Goal: Book appointment/travel/reservation

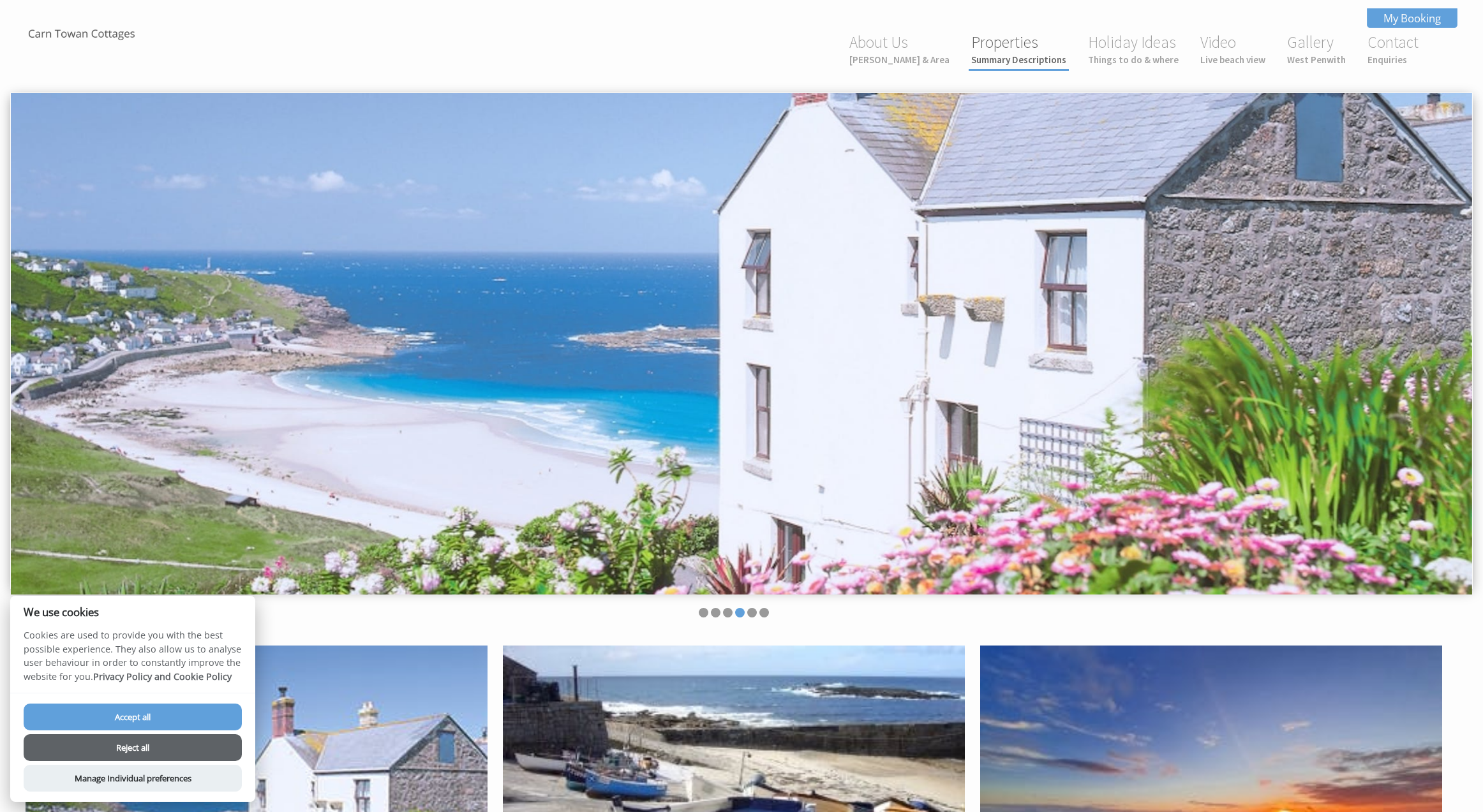
click at [996, 40] on link "Properties Summary Descriptions" at bounding box center [1019, 48] width 95 height 33
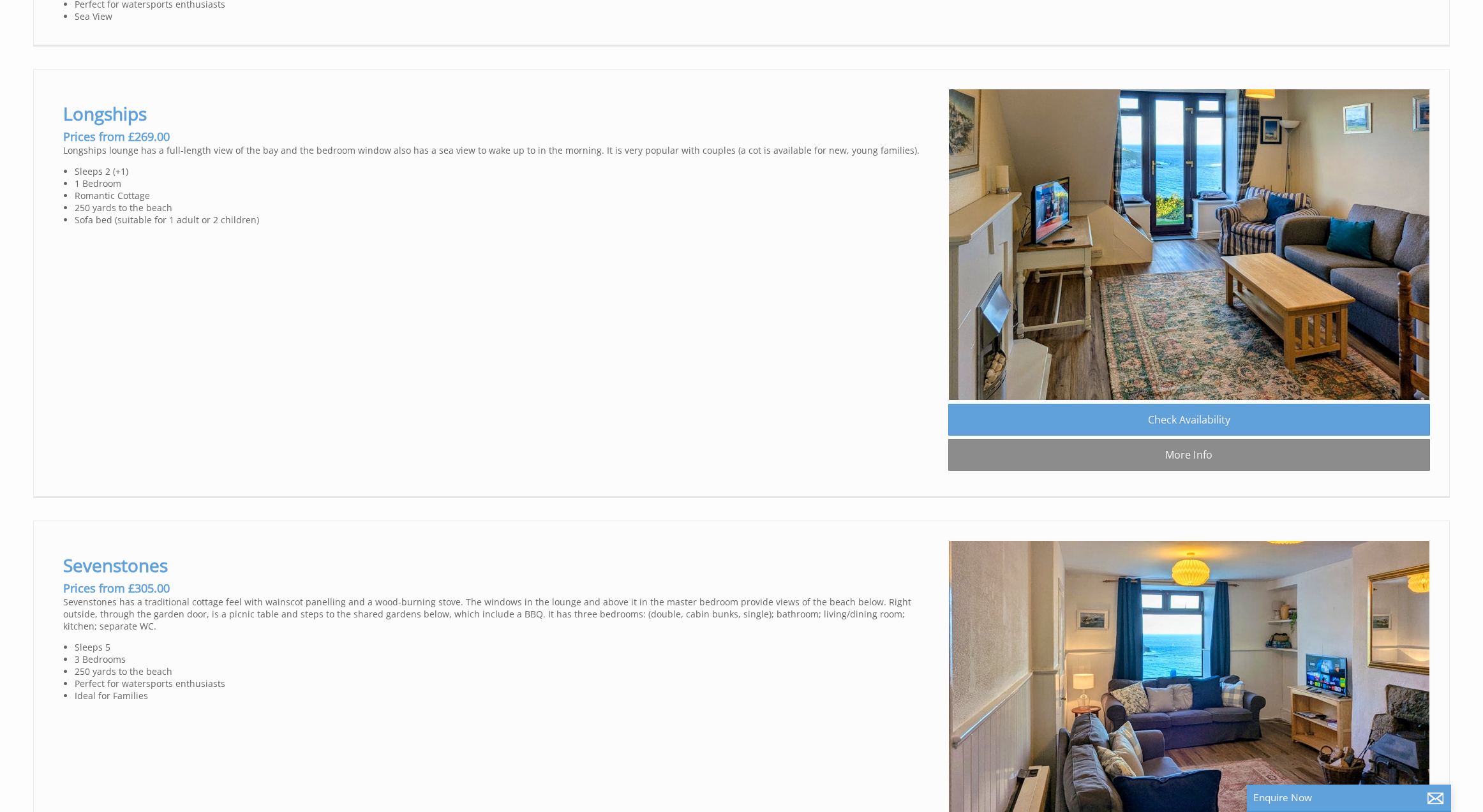
scroll to position [1264, 0]
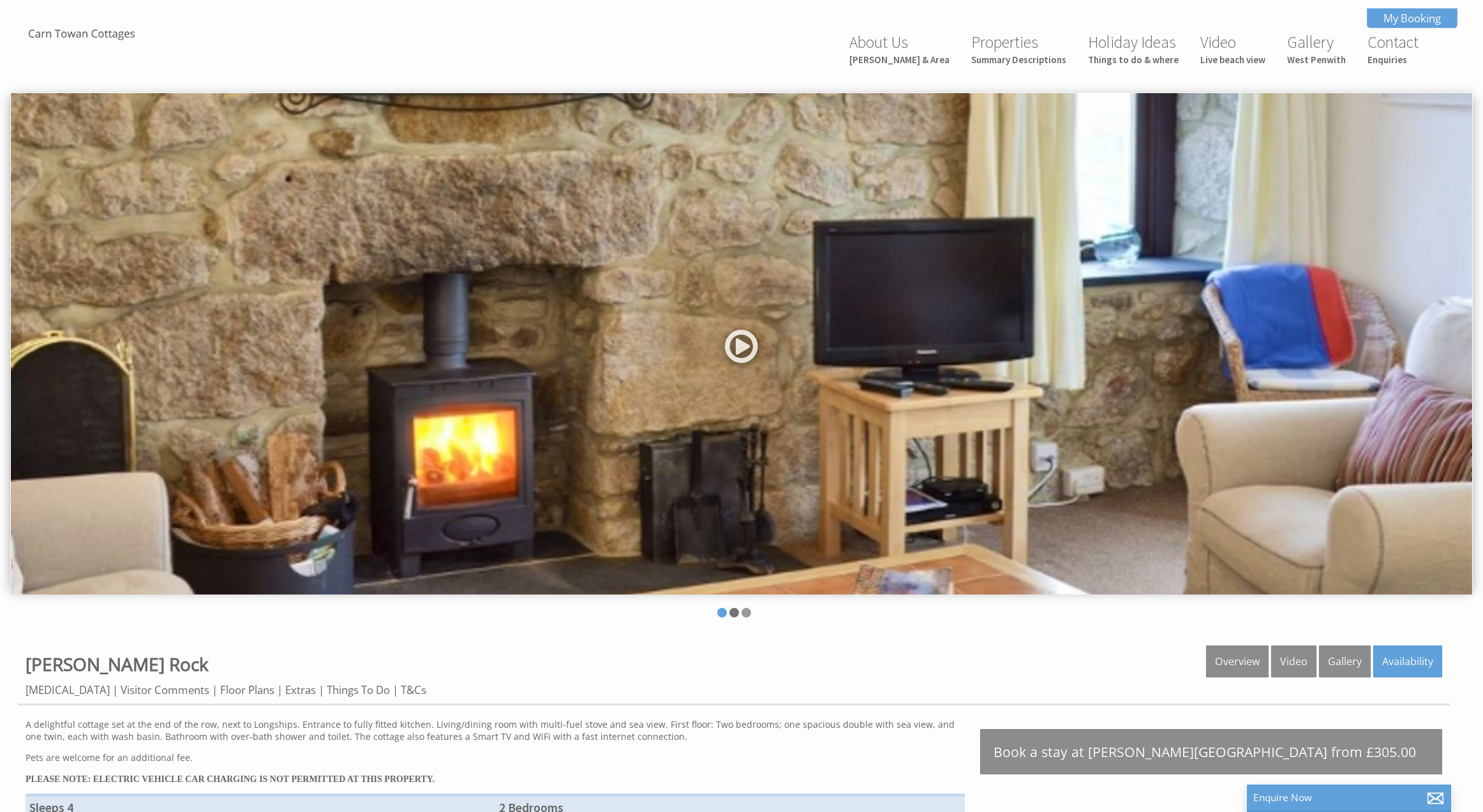
click at [733, 615] on li at bounding box center [734, 613] width 10 height 10
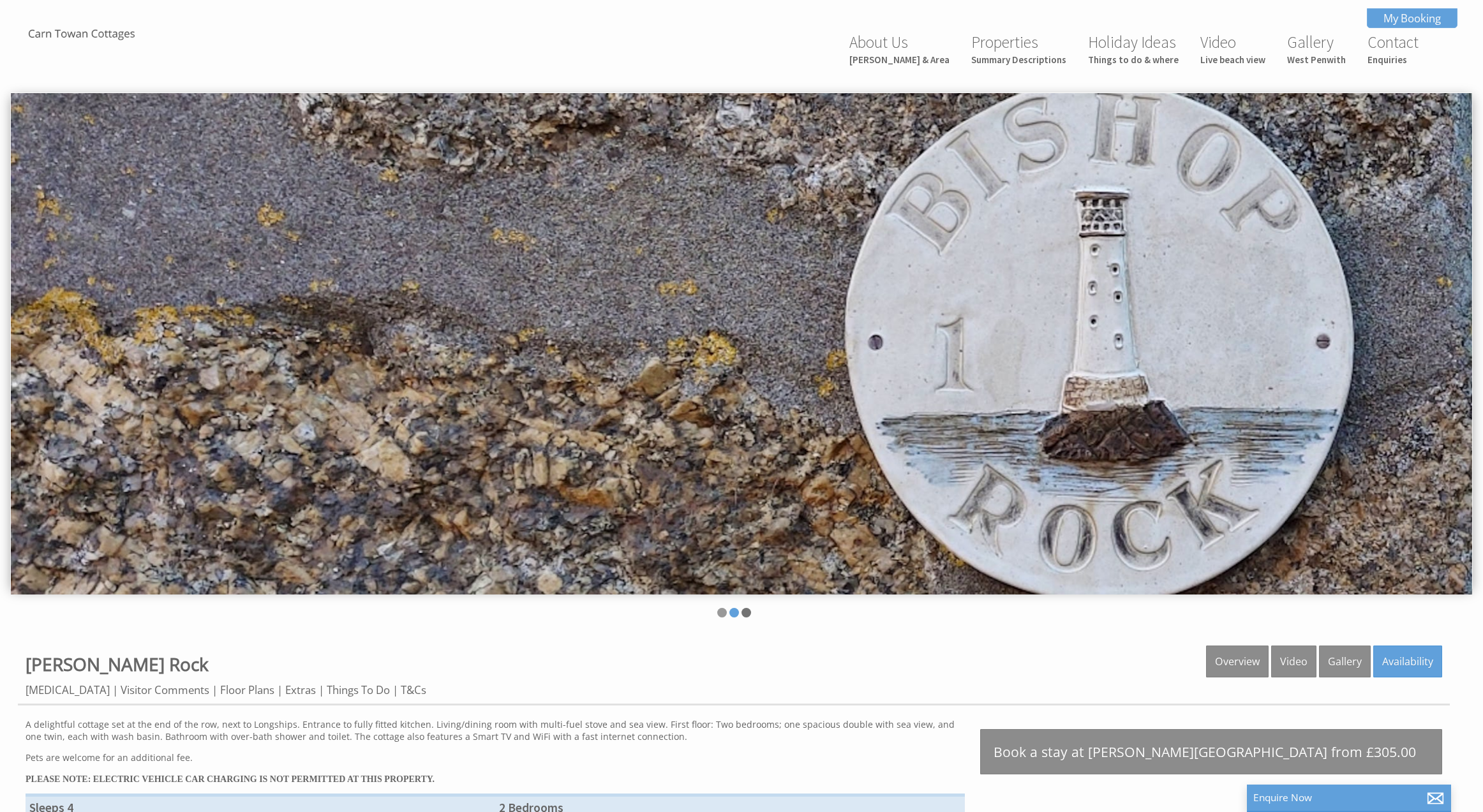
click at [745, 613] on li at bounding box center [746, 613] width 10 height 10
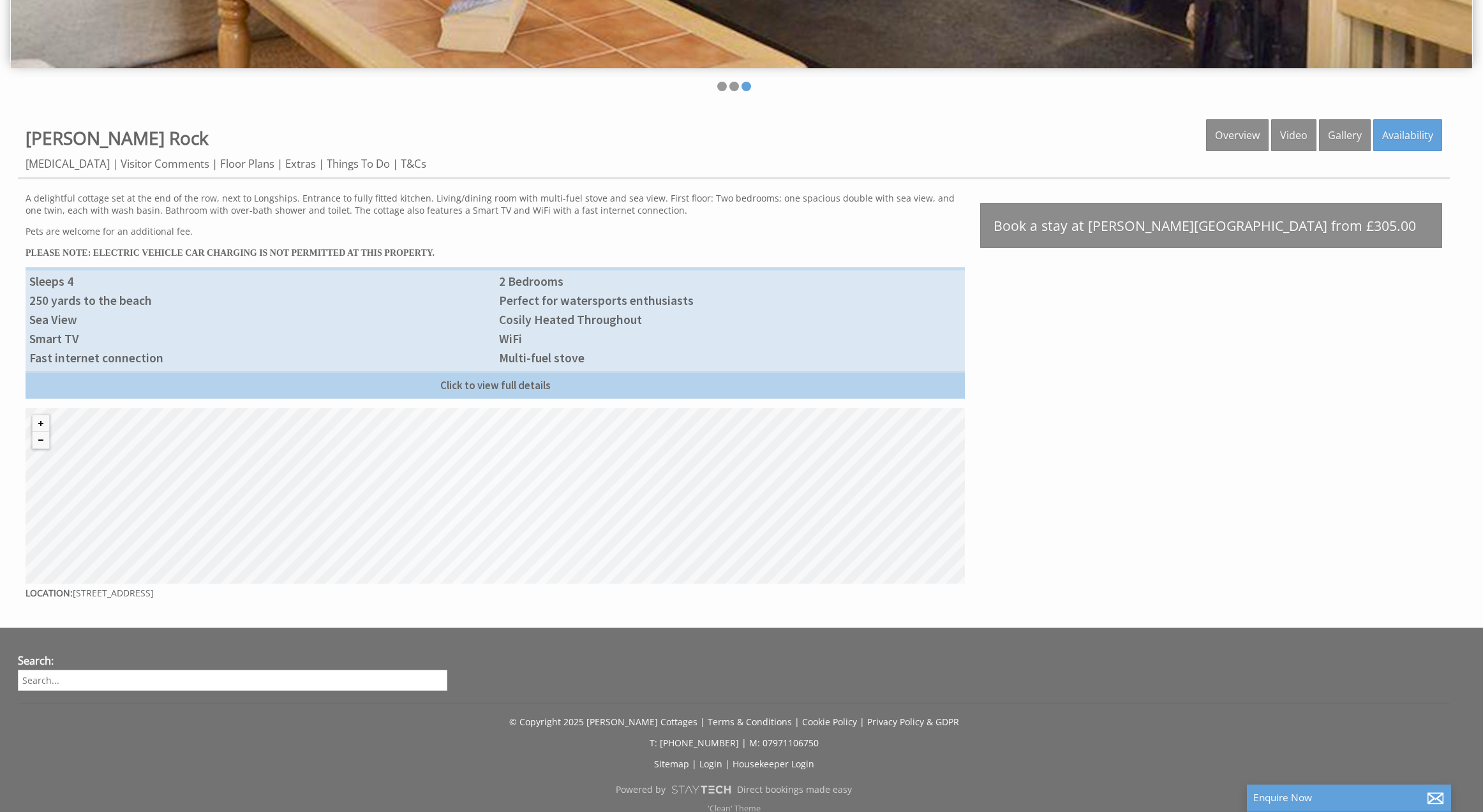
scroll to position [557, 0]
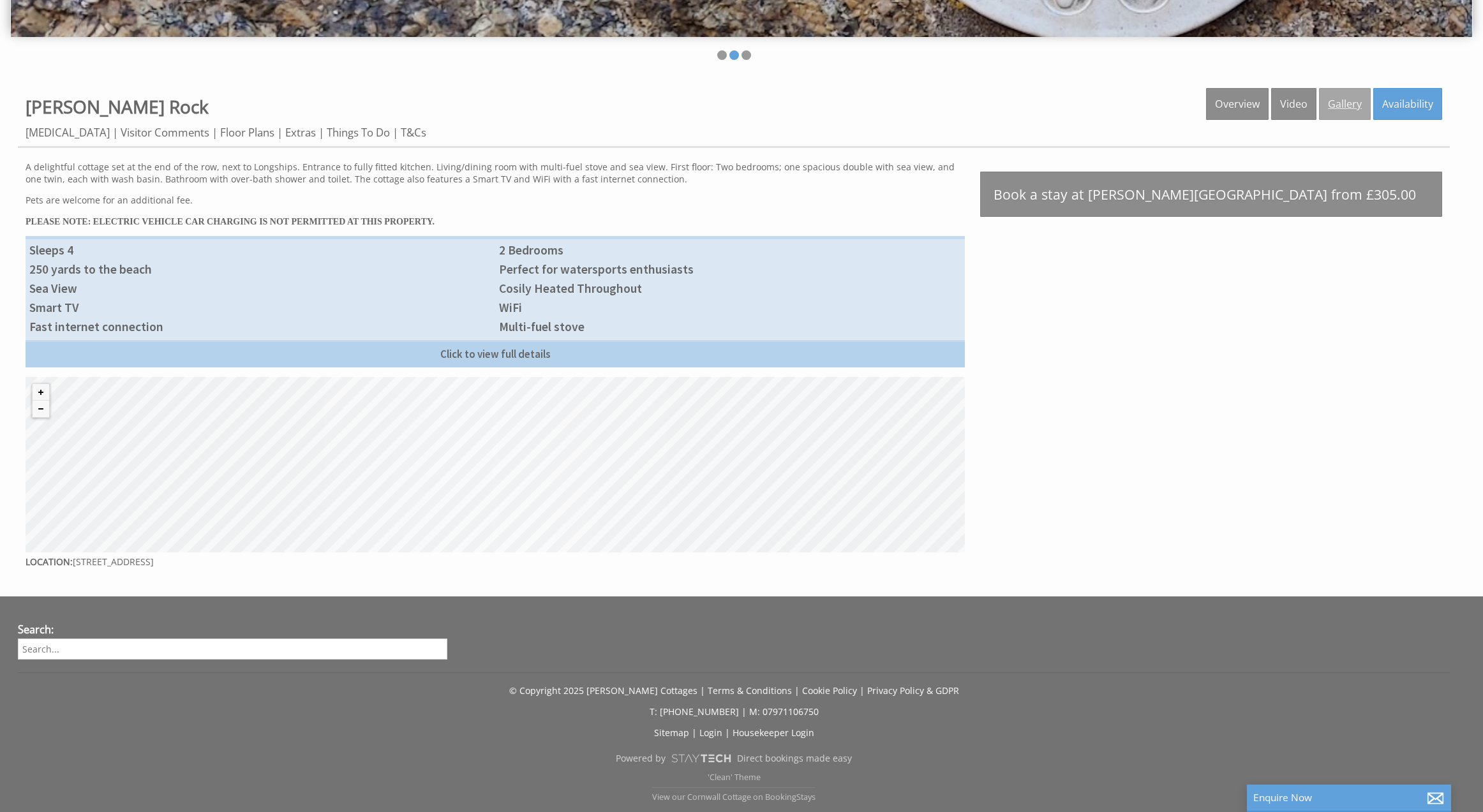
click at [1343, 103] on link "Gallery" at bounding box center [1345, 103] width 51 height 32
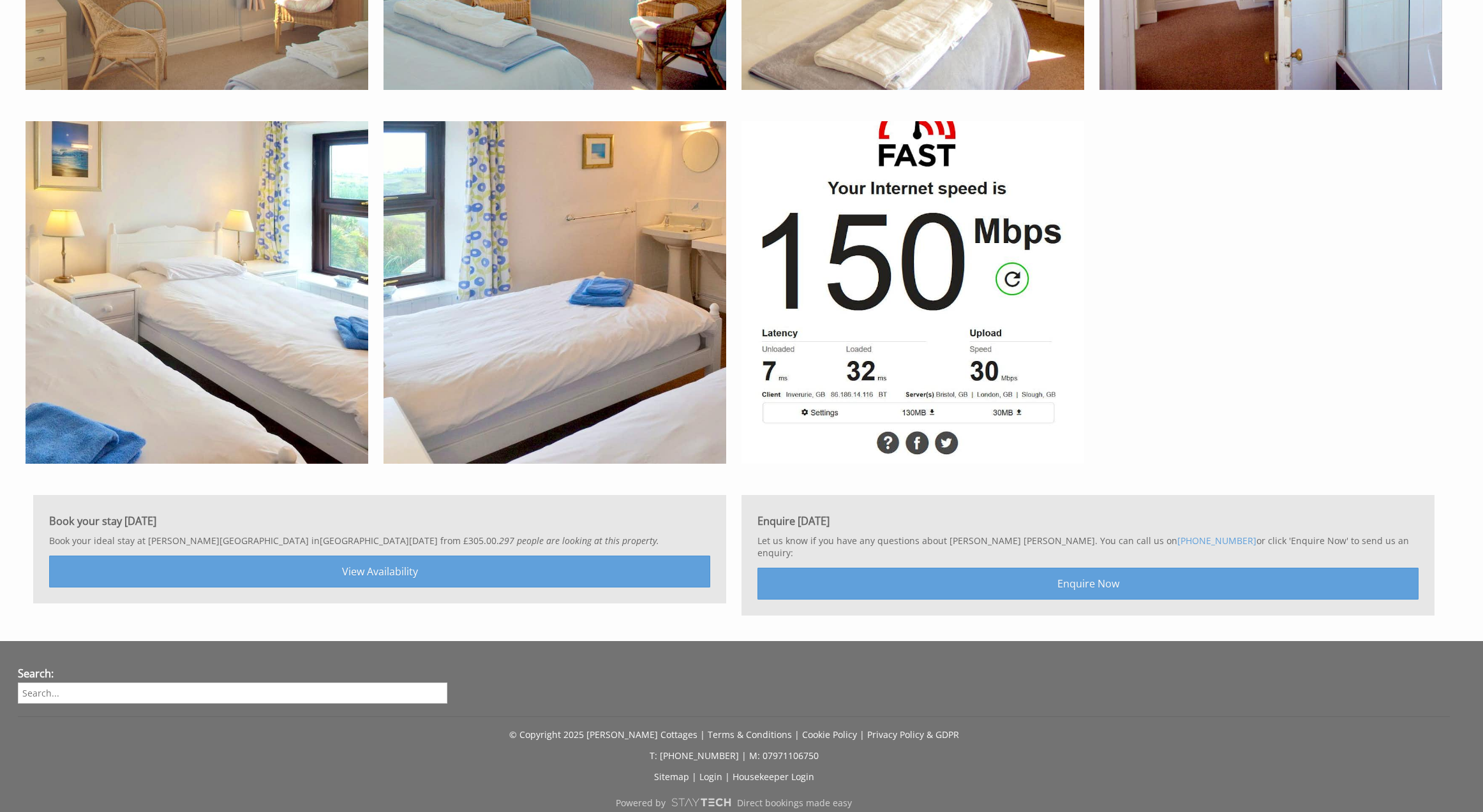
scroll to position [1357, 0]
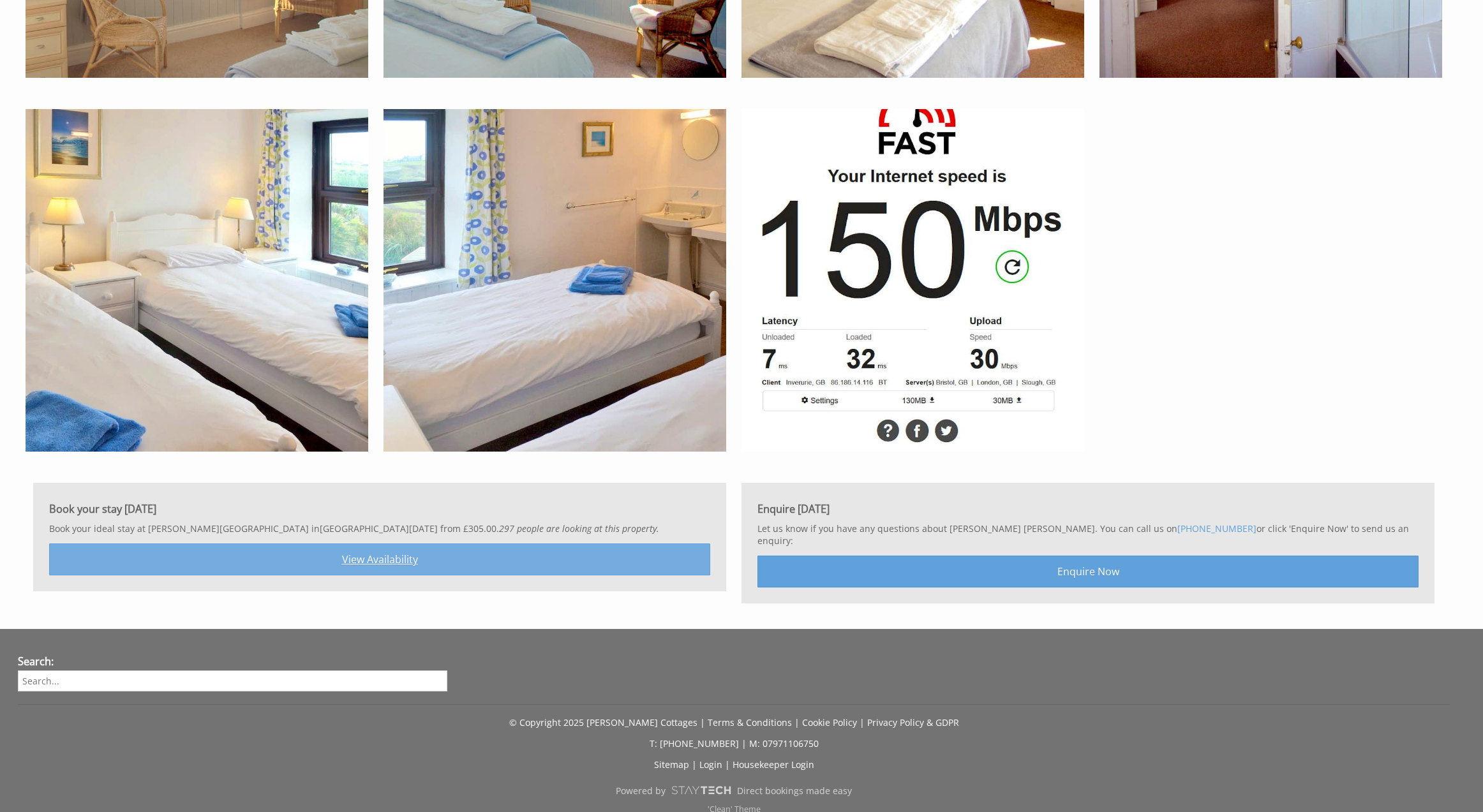
click at [551, 552] on link "View Availability" at bounding box center [380, 559] width 661 height 32
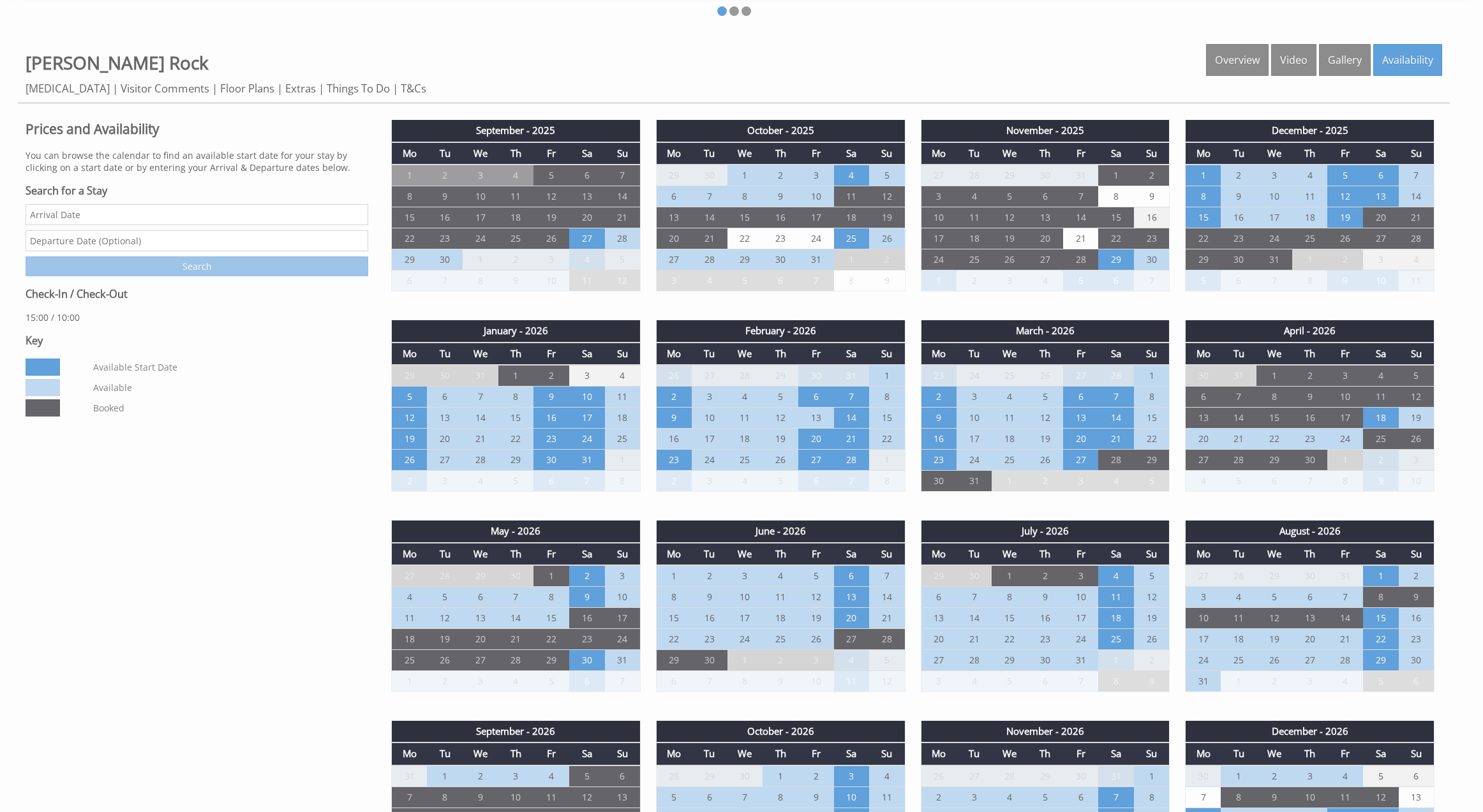
scroll to position [604, 0]
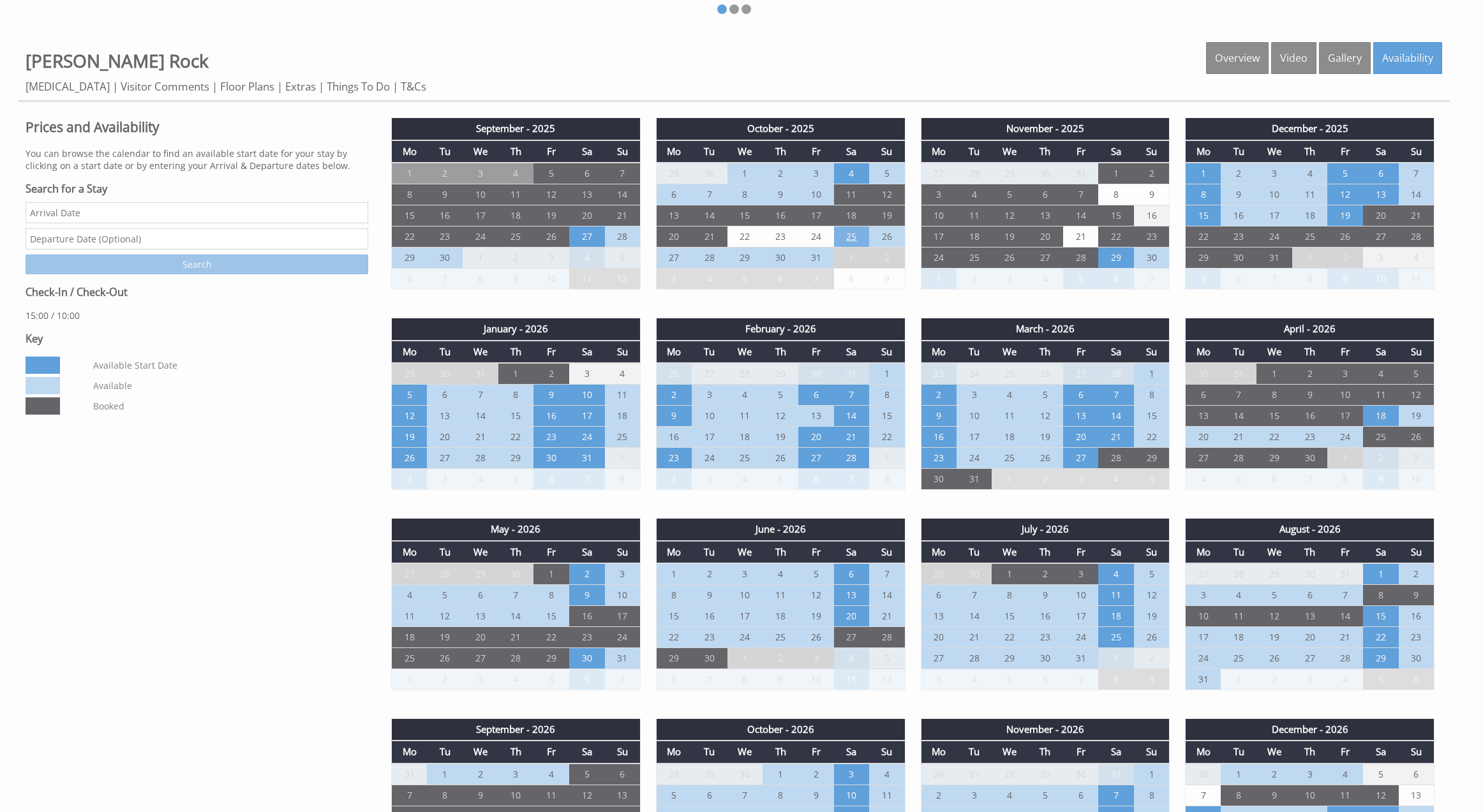
click at [847, 236] on td "25" at bounding box center [852, 237] width 36 height 21
click at [855, 237] on td "25" at bounding box center [852, 237] width 36 height 21
click at [811, 239] on td "24" at bounding box center [816, 237] width 36 height 21
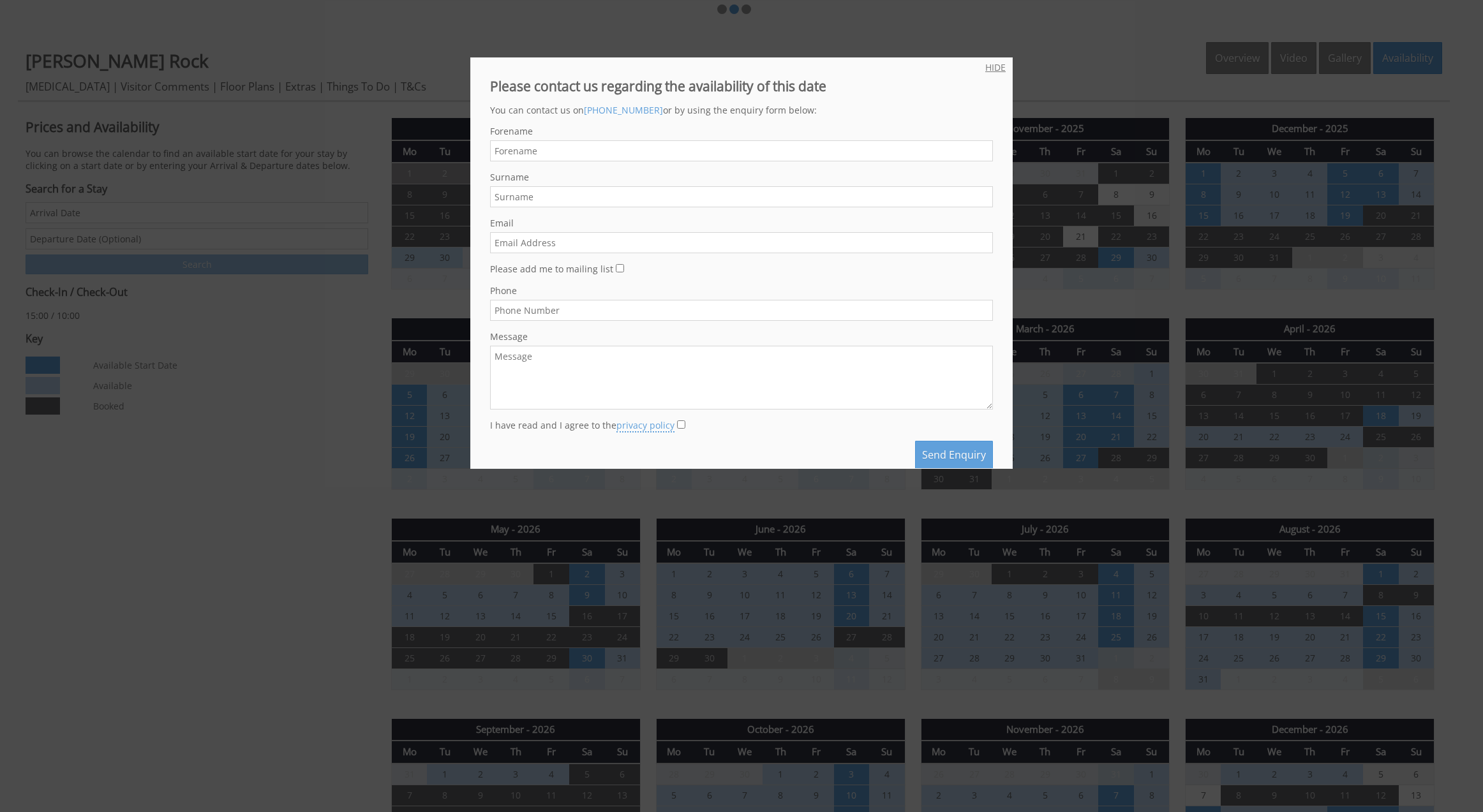
click at [998, 66] on link "HIDE" at bounding box center [995, 67] width 20 height 12
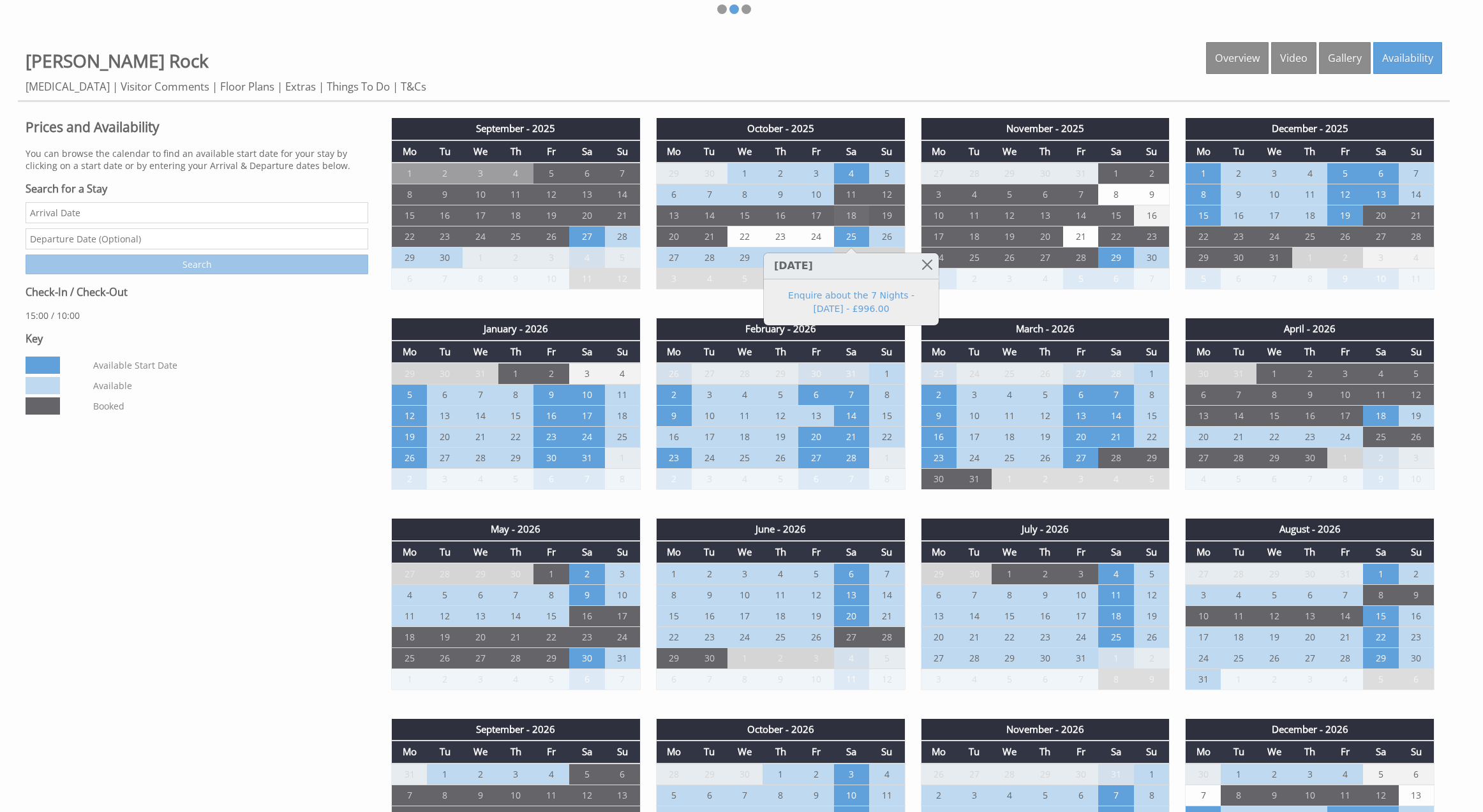
click at [856, 217] on td "18" at bounding box center [852, 216] width 36 height 21
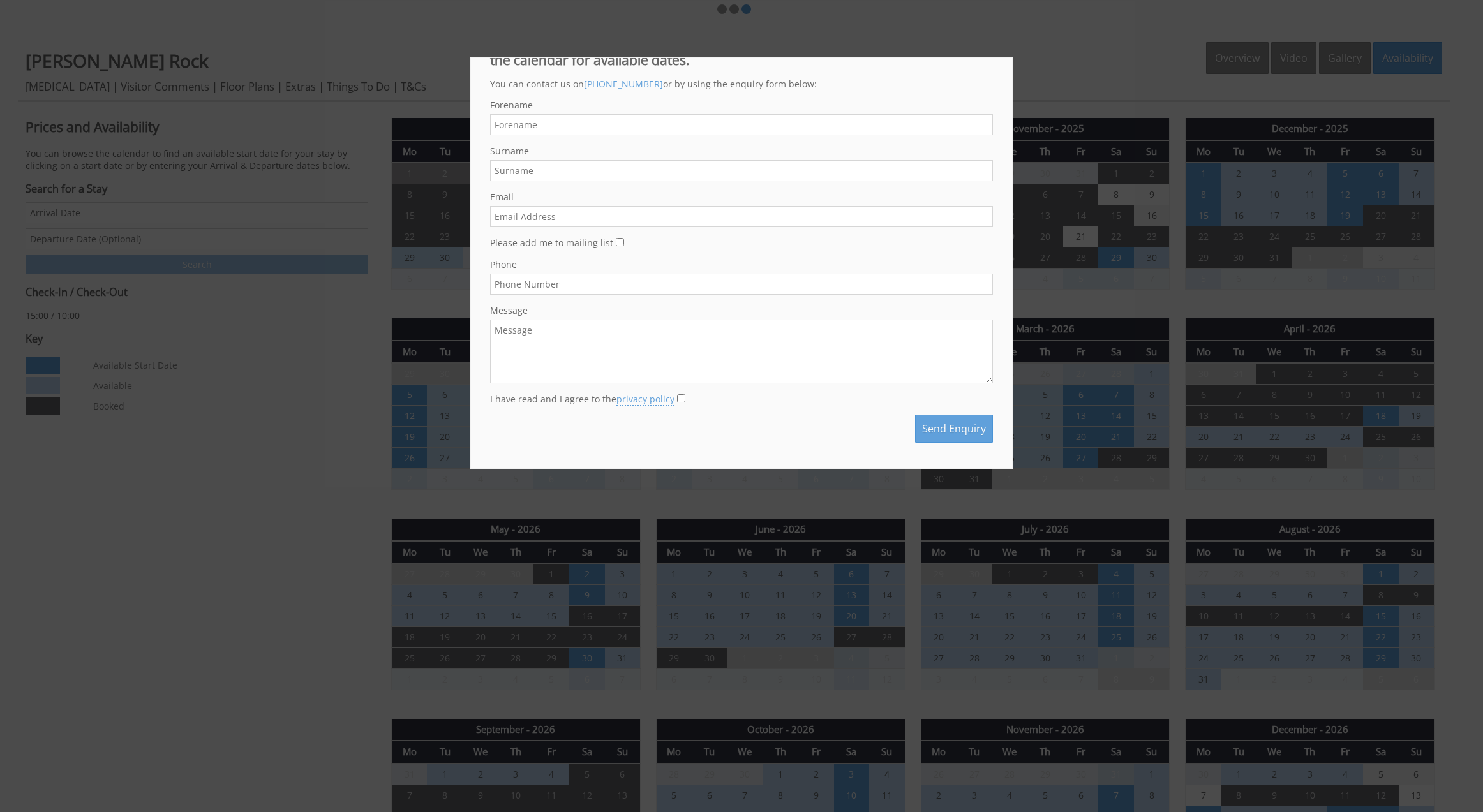
scroll to position [0, 0]
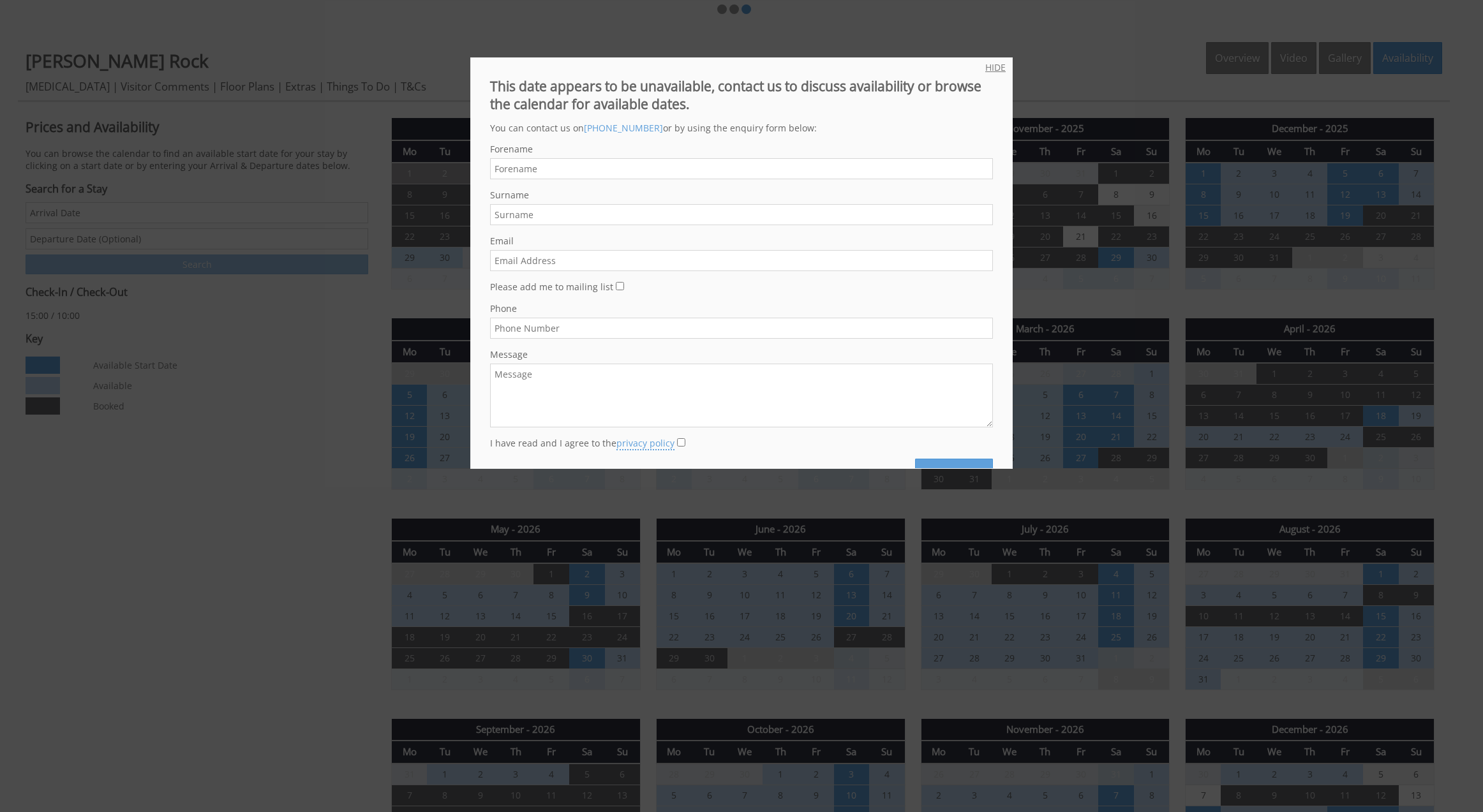
click at [997, 65] on link "HIDE" at bounding box center [995, 67] width 20 height 12
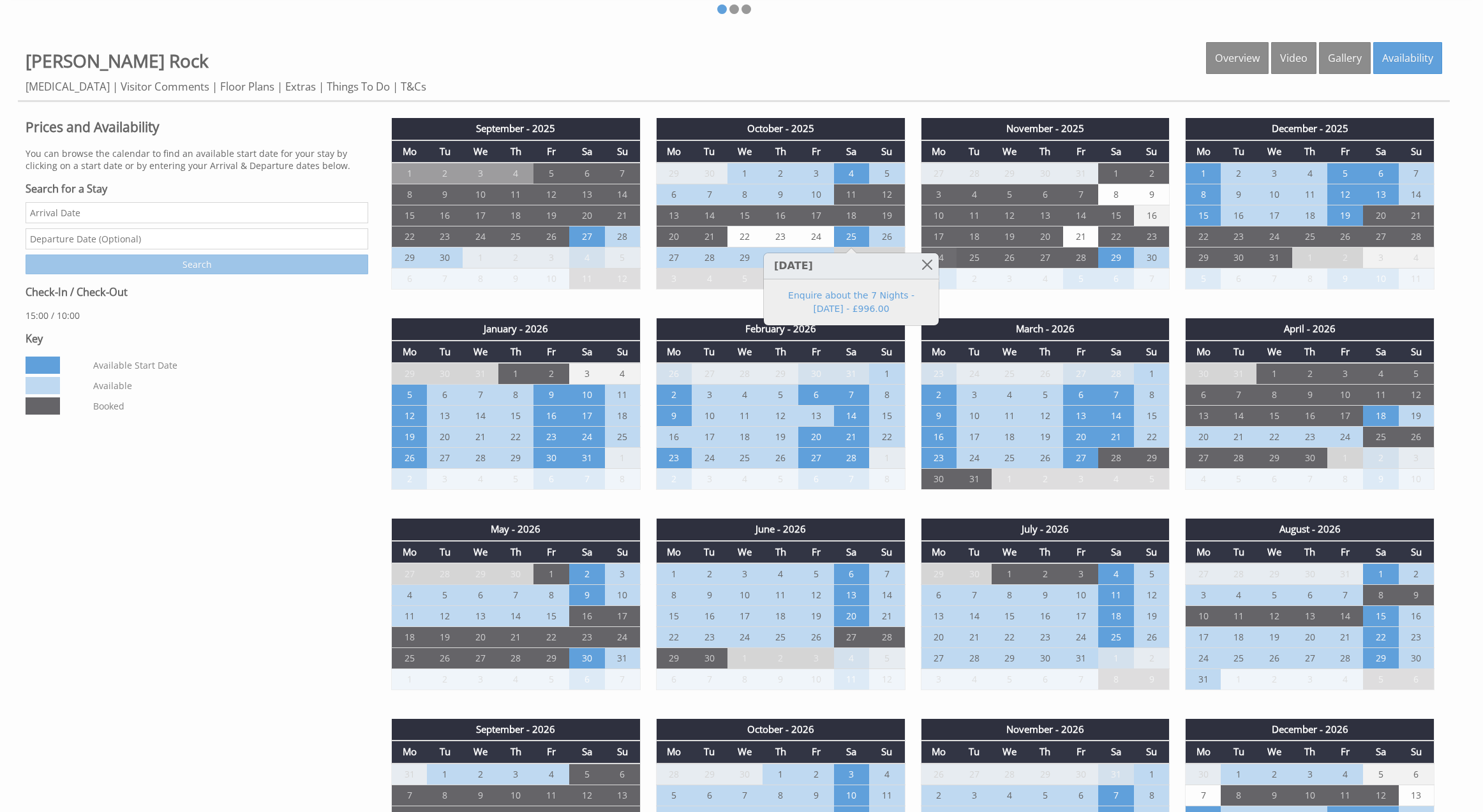
click at [929, 266] on link at bounding box center [928, 264] width 22 height 22
click at [816, 394] on td "6" at bounding box center [816, 395] width 36 height 21
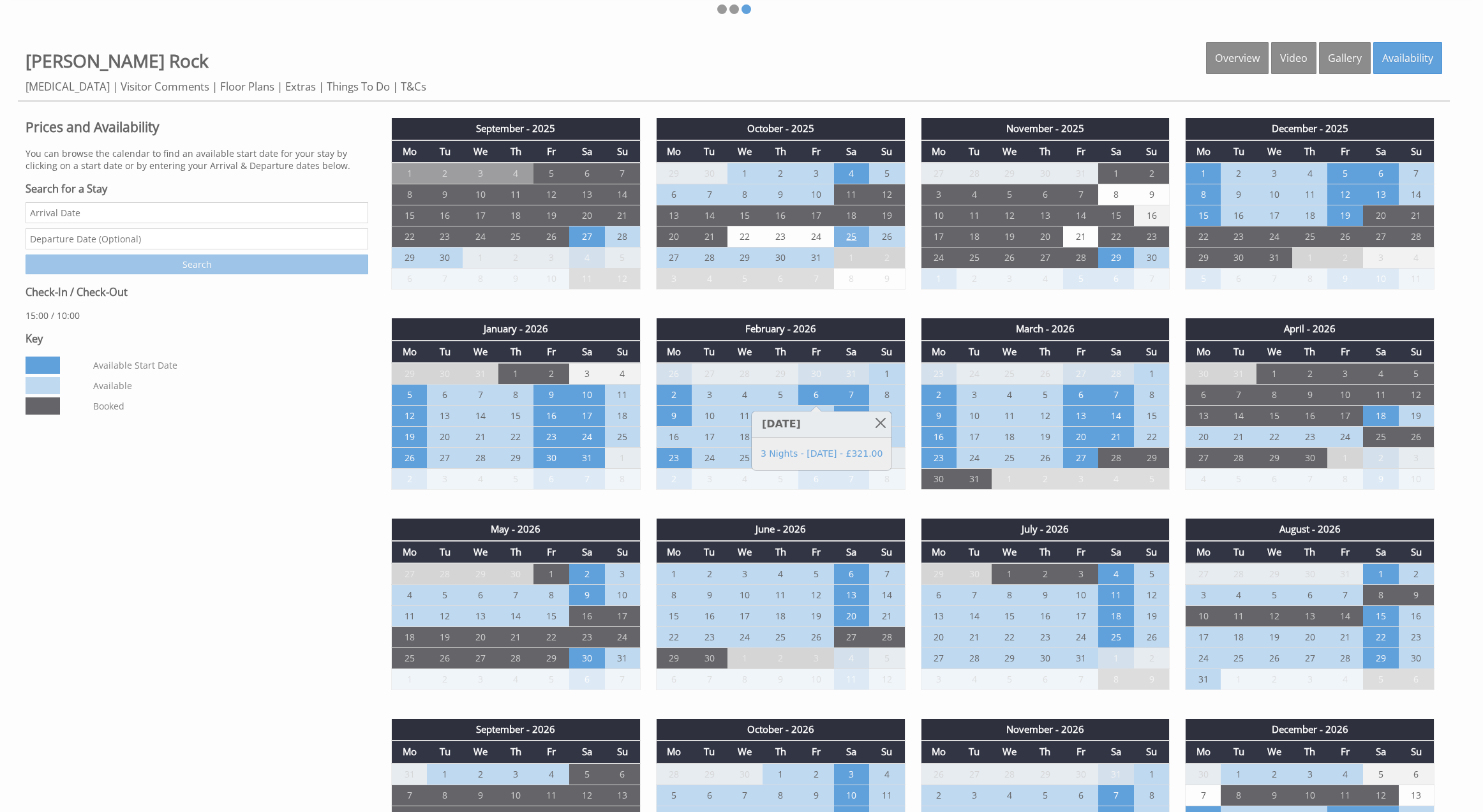
click at [851, 232] on td "25" at bounding box center [852, 237] width 36 height 21
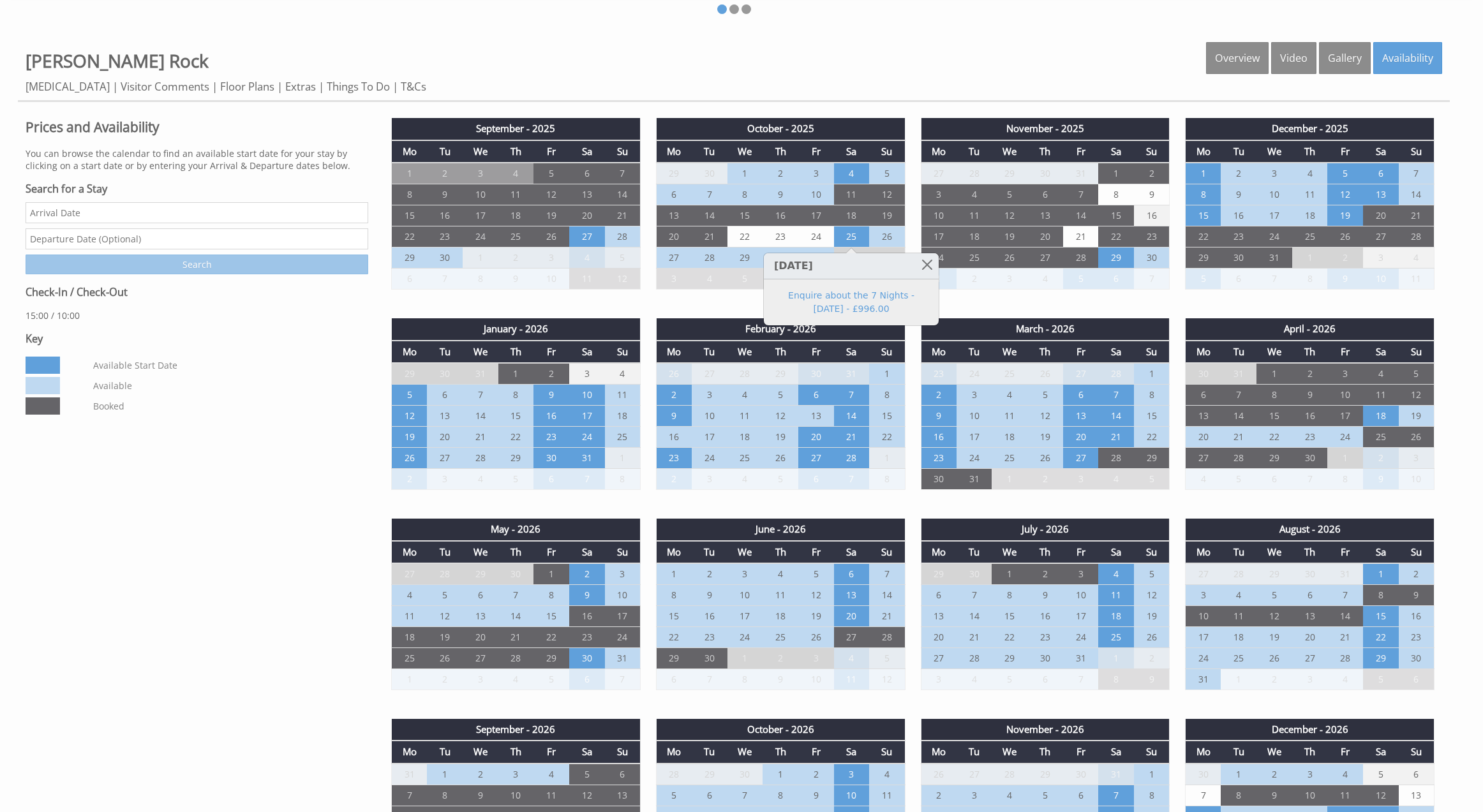
drag, startPoint x: 923, startPoint y: 264, endPoint x: 910, endPoint y: 263, distance: 13.0
click at [923, 264] on link at bounding box center [928, 264] width 22 height 22
